Goal: Task Accomplishment & Management: Manage account settings

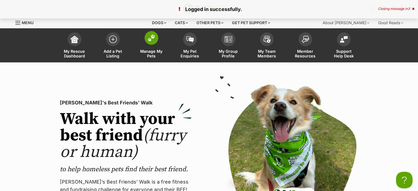
click at [155, 35] on img at bounding box center [151, 37] width 8 height 7
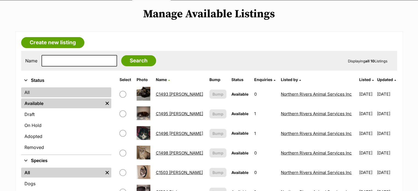
scroll to position [82, 0]
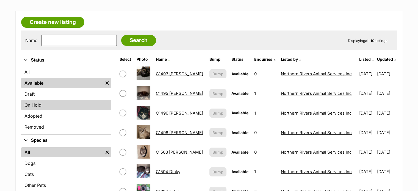
click at [40, 102] on link "On Hold" at bounding box center [66, 105] width 90 height 10
click at [82, 104] on link "On Hold" at bounding box center [66, 105] width 90 height 10
click at [23, 103] on link "On Hold" at bounding box center [66, 105] width 90 height 10
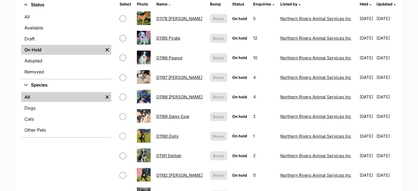
scroll to position [110, 0]
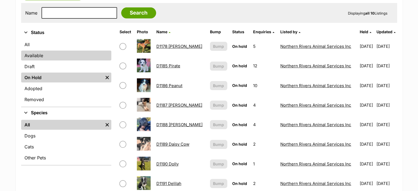
click at [45, 56] on link "Available" at bounding box center [66, 56] width 90 height 10
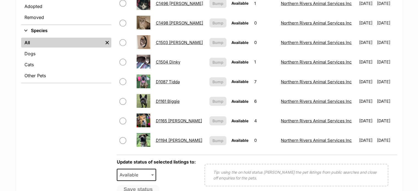
scroll to position [192, 0]
